Goal: Task Accomplishment & Management: Manage account settings

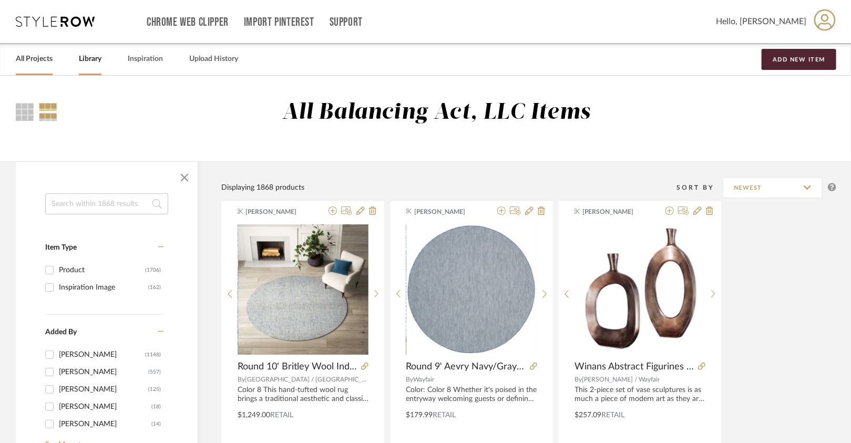
click at [49, 61] on link "All Projects" at bounding box center [34, 59] width 37 height 14
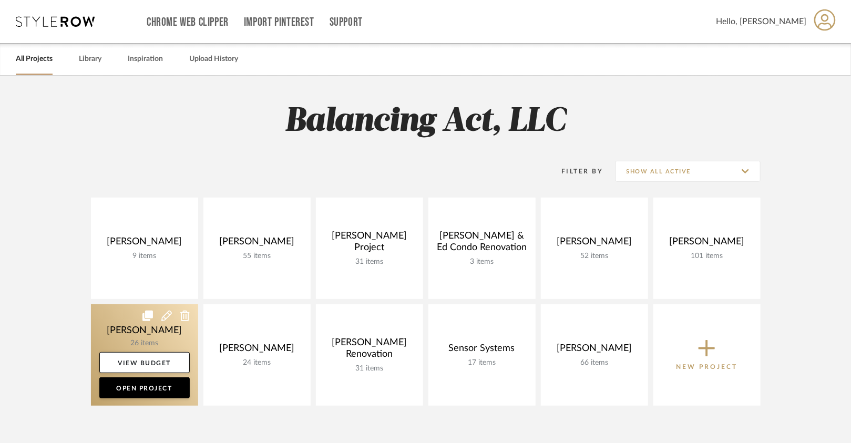
click at [167, 338] on link at bounding box center [144, 354] width 107 height 101
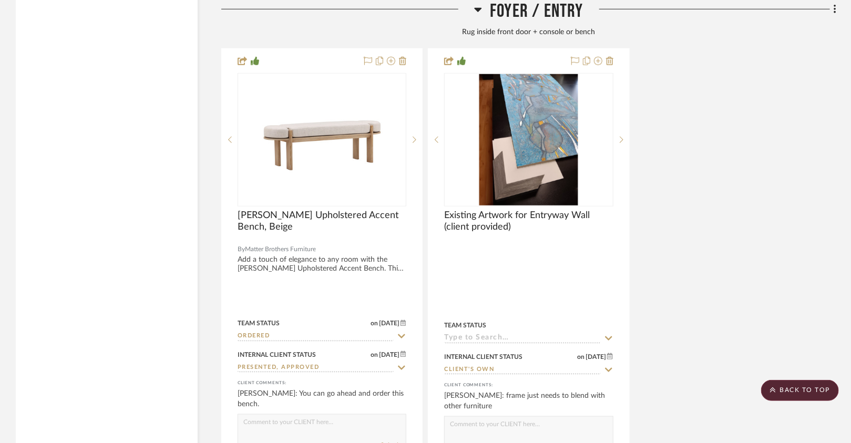
scroll to position [4235, 0]
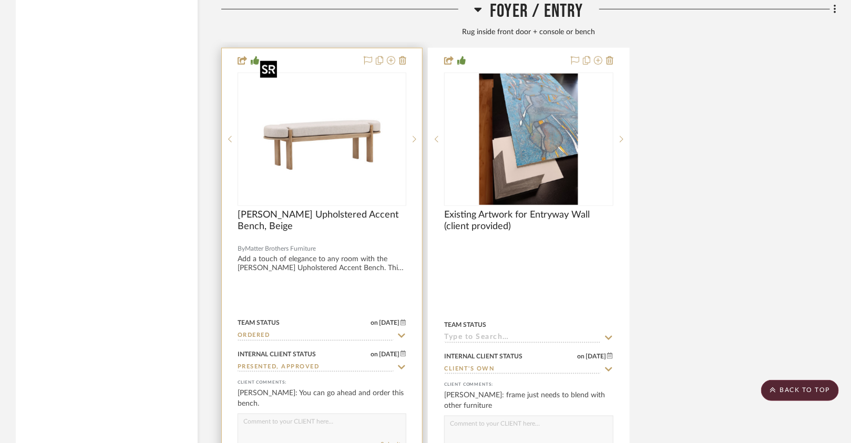
click at [339, 122] on img "0" at bounding box center [322, 139] width 131 height 131
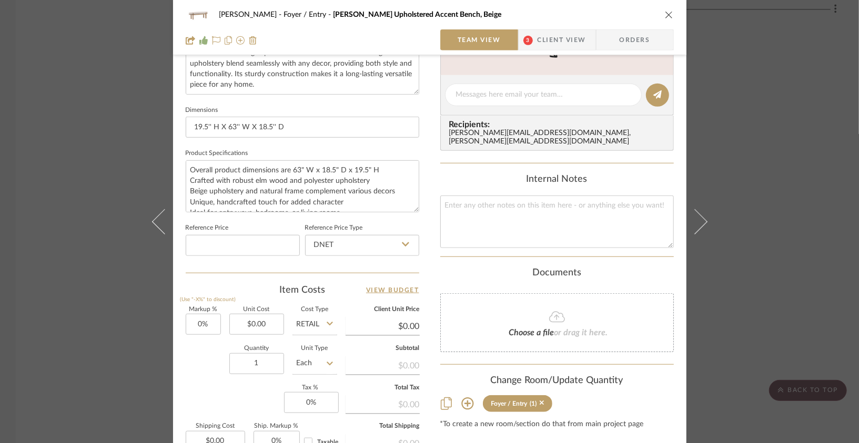
scroll to position [411, 0]
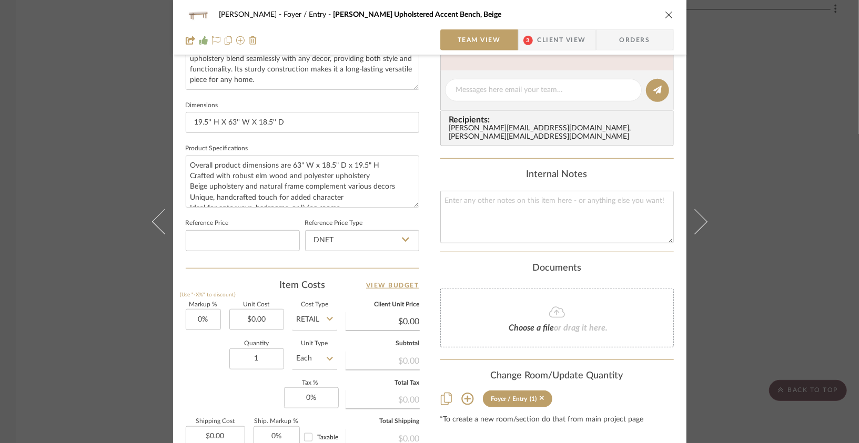
click at [666, 11] on icon "close" at bounding box center [669, 15] width 8 height 8
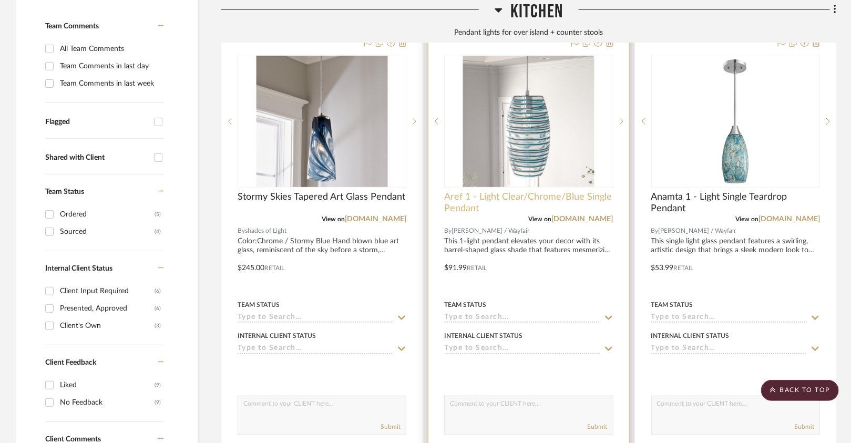
scroll to position [264, 0]
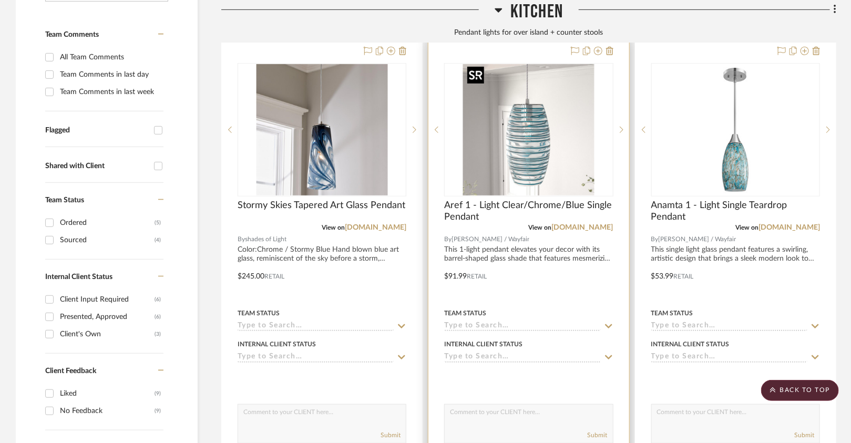
click at [519, 164] on img "0" at bounding box center [528, 129] width 131 height 131
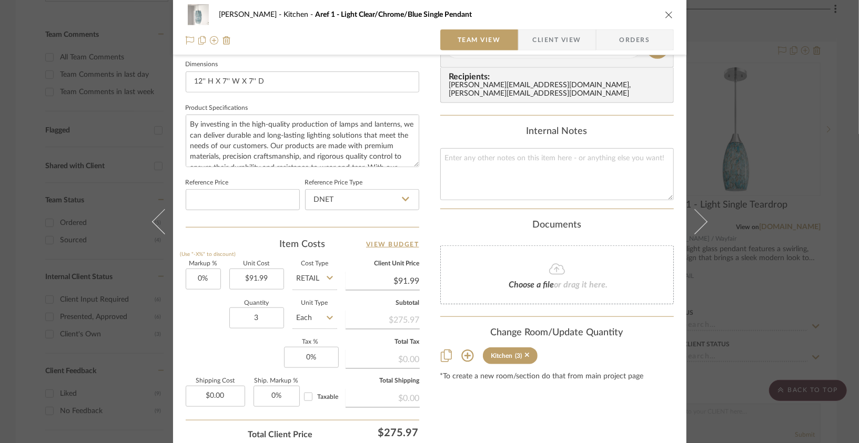
scroll to position [455, 0]
click at [665, 16] on icon "close" at bounding box center [669, 15] width 8 height 8
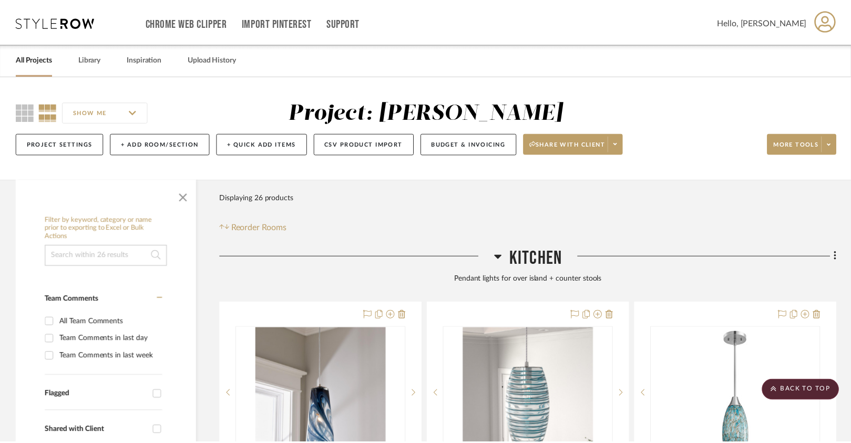
scroll to position [264, 0]
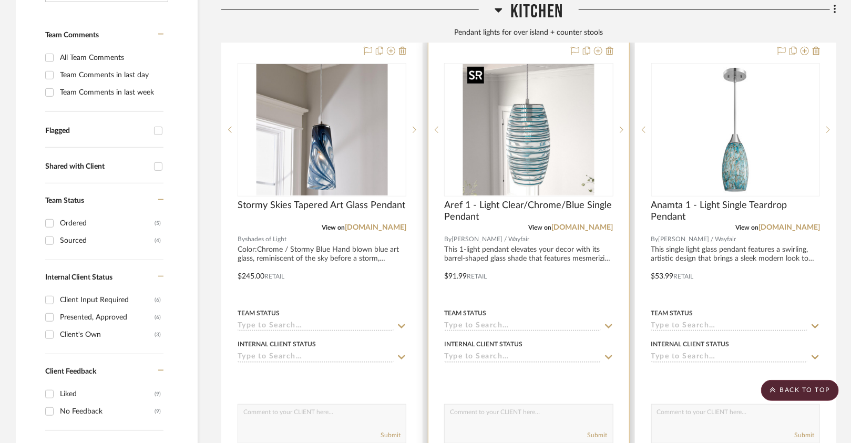
click at [531, 124] on img "0" at bounding box center [528, 129] width 131 height 131
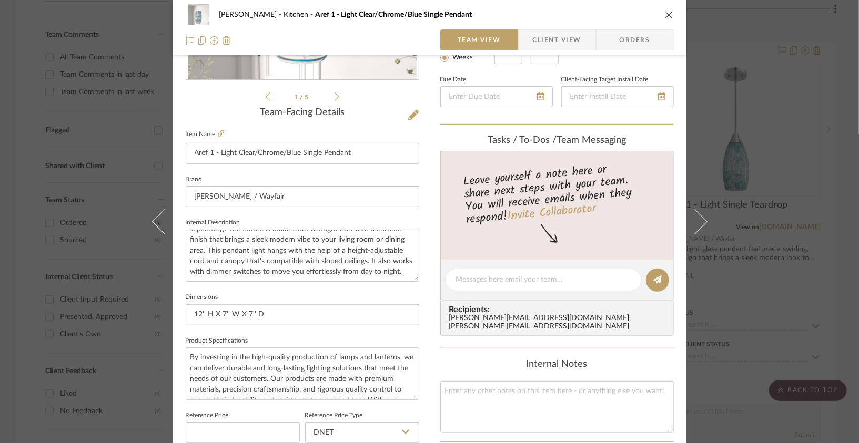
scroll to position [74, 0]
click at [664, 10] on button "close" at bounding box center [668, 14] width 9 height 9
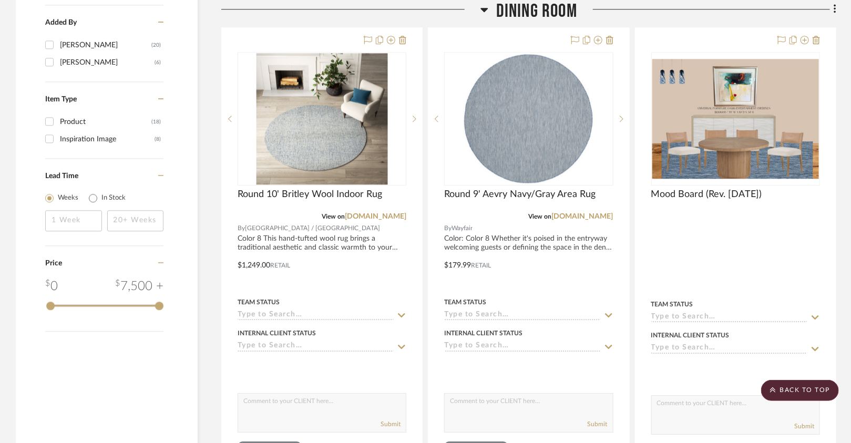
scroll to position [1247, 0]
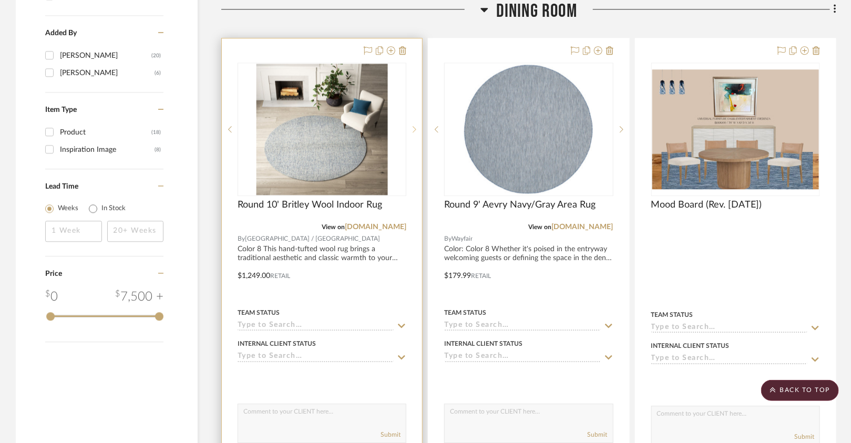
click at [421, 126] on sr-next-btn at bounding box center [414, 129] width 16 height 7
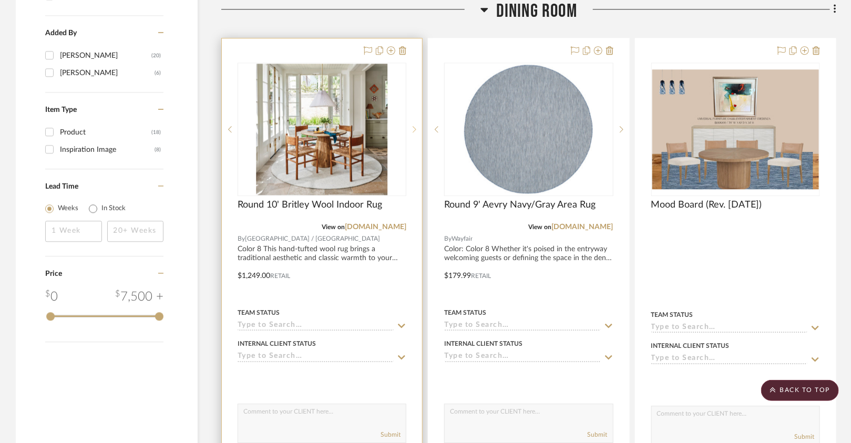
click at [419, 126] on sr-next-btn at bounding box center [414, 129] width 16 height 7
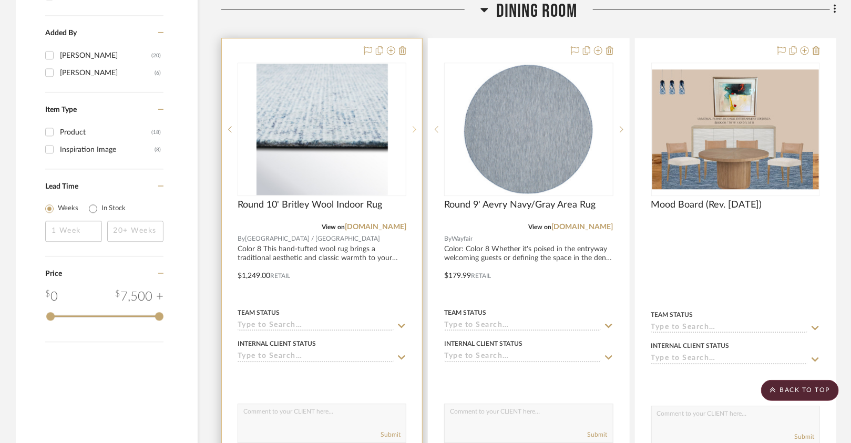
click at [411, 126] on sr-next-btn at bounding box center [414, 129] width 16 height 7
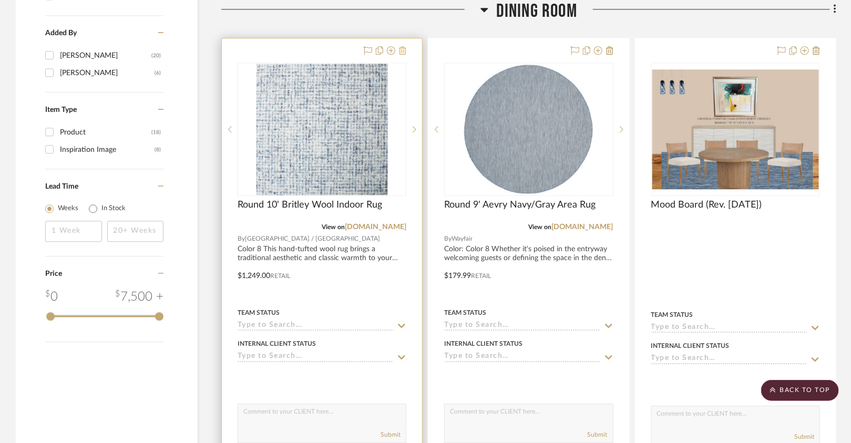
click at [406, 48] on icon at bounding box center [402, 50] width 7 height 8
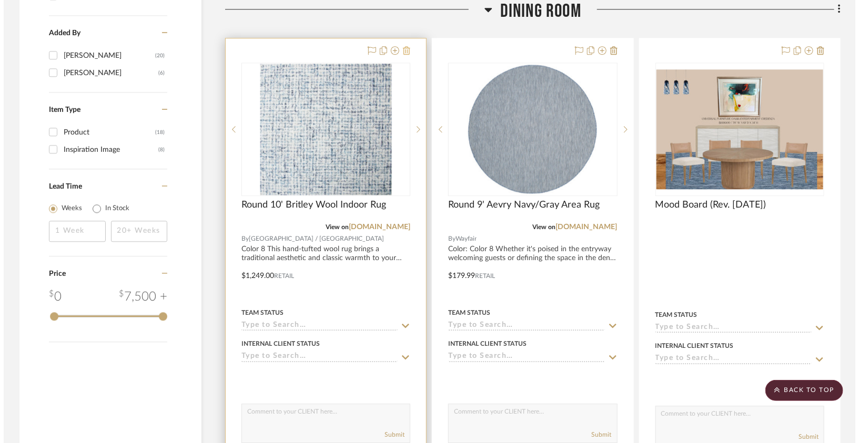
scroll to position [0, 0]
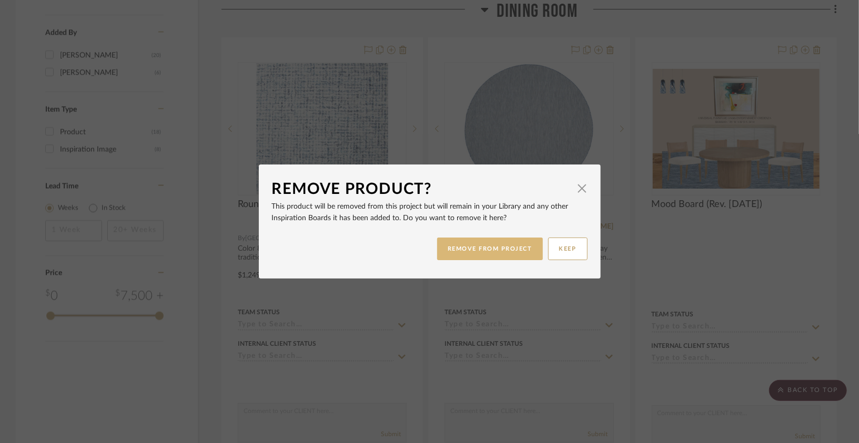
click at [453, 252] on button "REMOVE FROM PROJECT" at bounding box center [490, 249] width 106 height 23
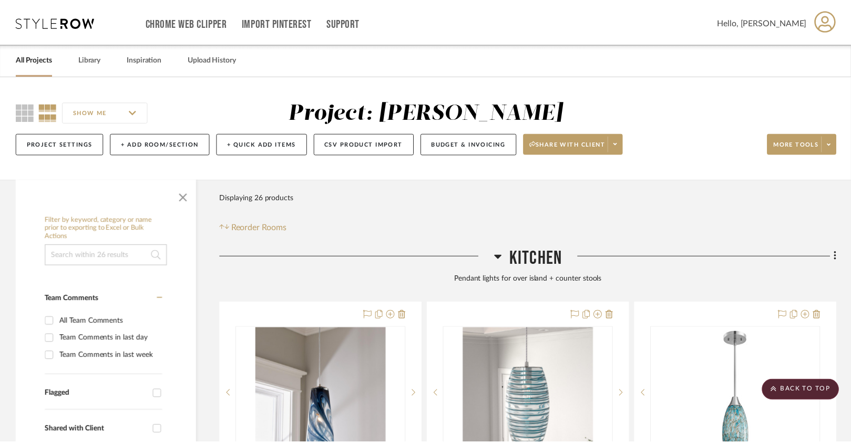
scroll to position [1247, 0]
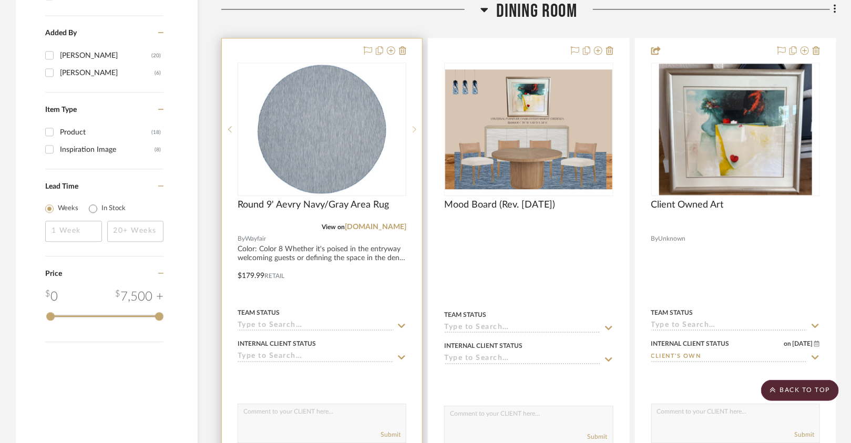
click at [416, 126] on icon at bounding box center [415, 129] width 4 height 7
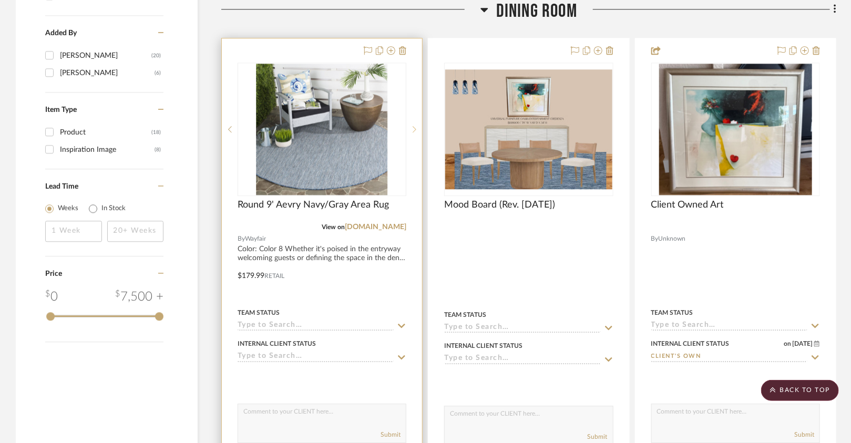
click at [416, 126] on icon at bounding box center [415, 129] width 4 height 7
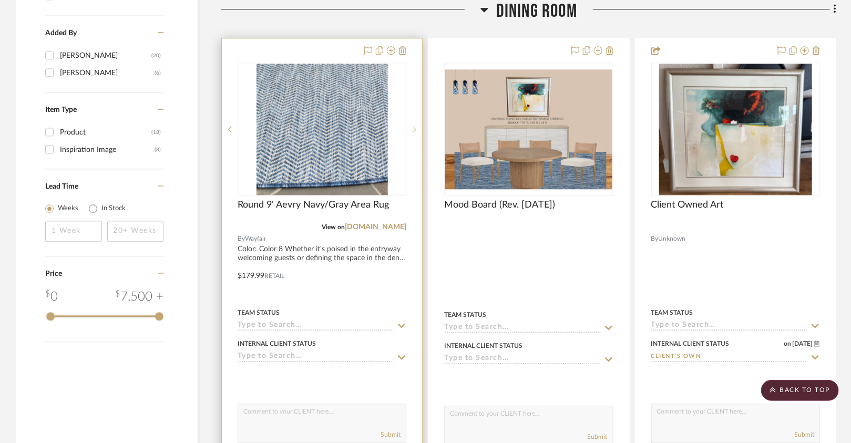
click at [419, 126] on sr-next-btn at bounding box center [414, 129] width 16 height 7
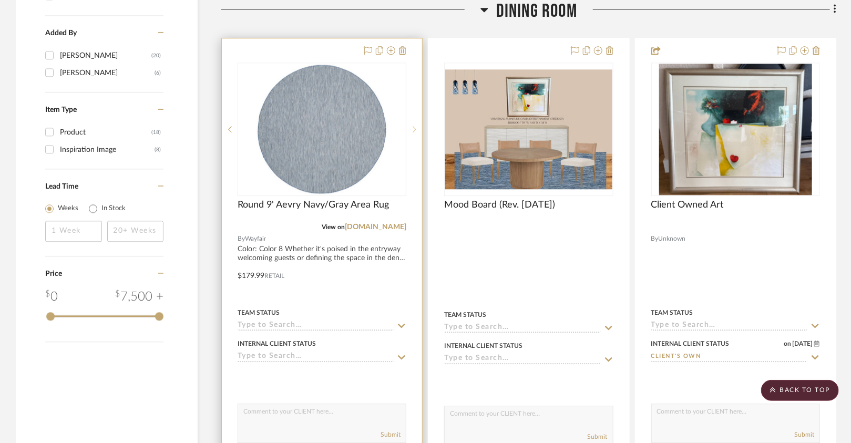
click at [419, 126] on sr-next-btn at bounding box center [414, 129] width 16 height 7
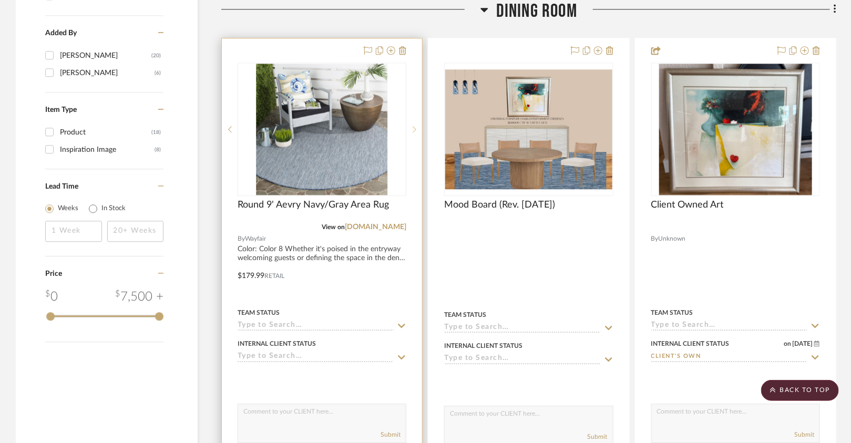
click at [419, 126] on sr-next-btn at bounding box center [414, 129] width 16 height 7
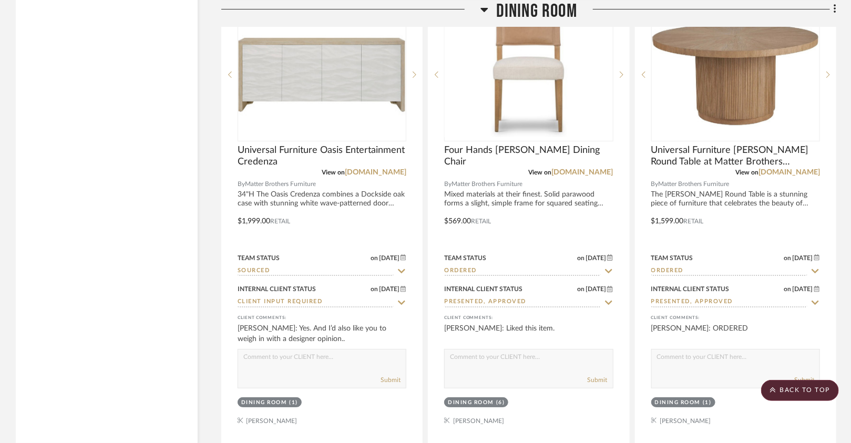
scroll to position [1789, 0]
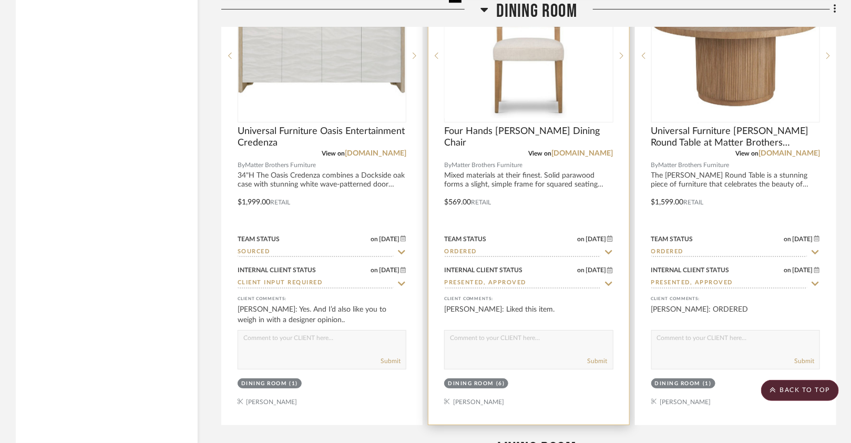
click at [535, 91] on img "0" at bounding box center [528, 55] width 167 height 125
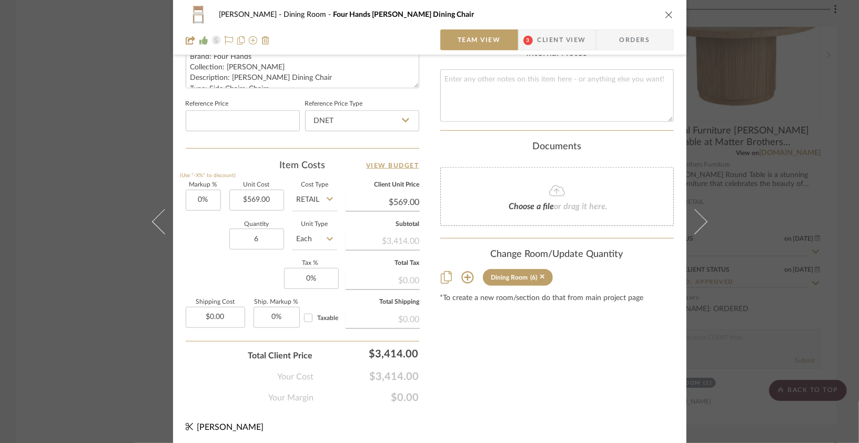
scroll to position [534, 0]
click at [665, 14] on icon "close" at bounding box center [669, 15] width 8 height 8
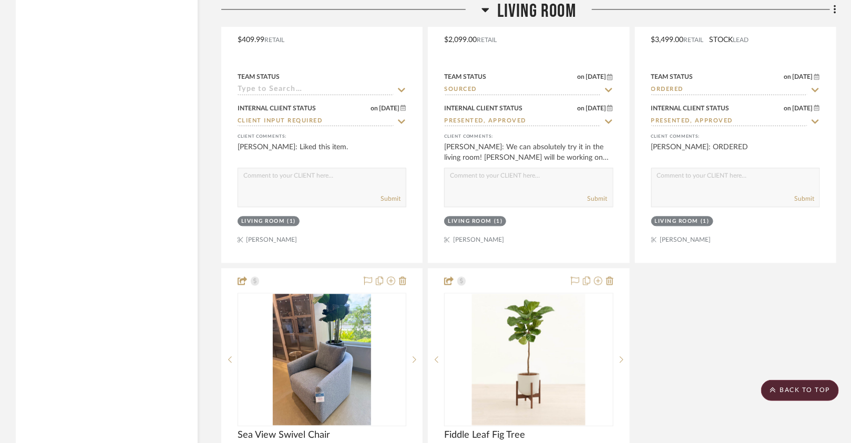
scroll to position [3055, 0]
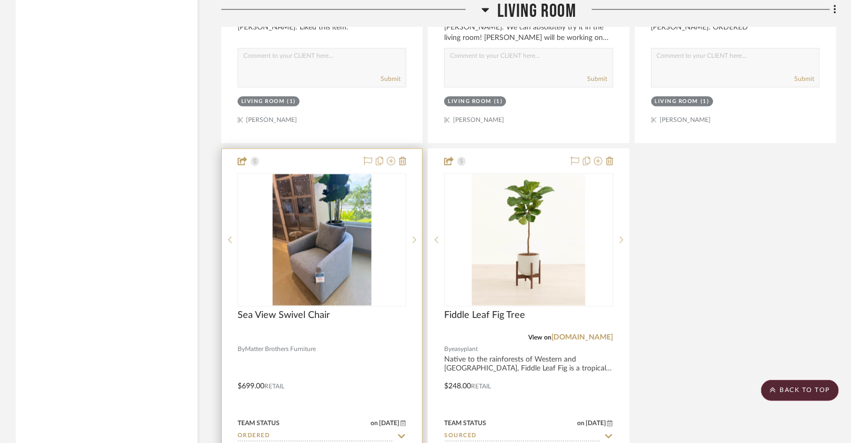
click at [0, 0] on img at bounding box center [0, 0] width 0 height 0
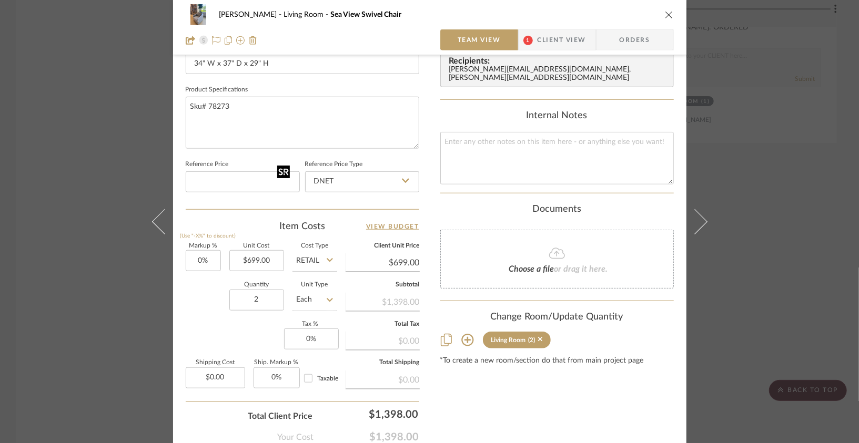
scroll to position [473, 0]
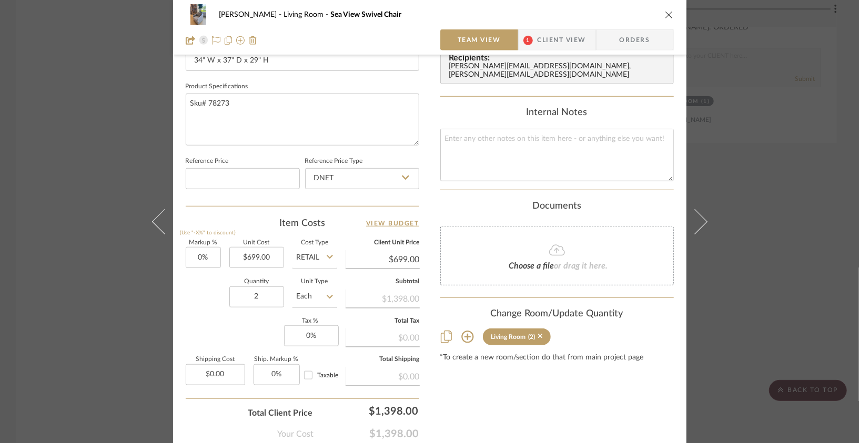
click at [665, 11] on icon "close" at bounding box center [669, 15] width 8 height 8
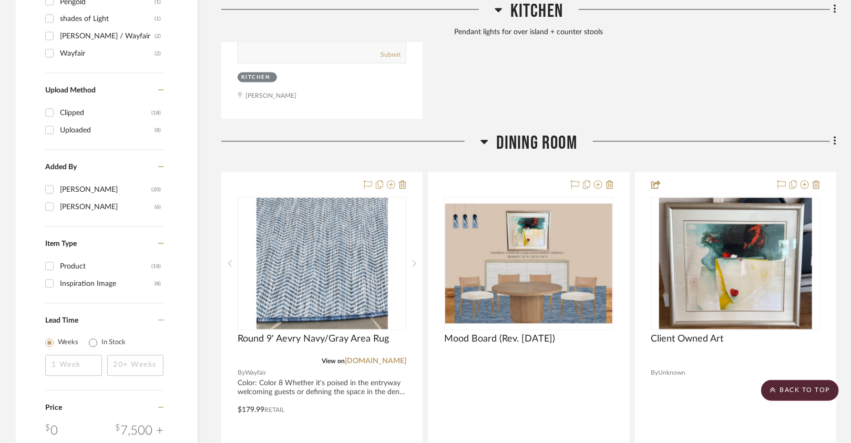
scroll to position [1120, 0]
